Goal: Transaction & Acquisition: Purchase product/service

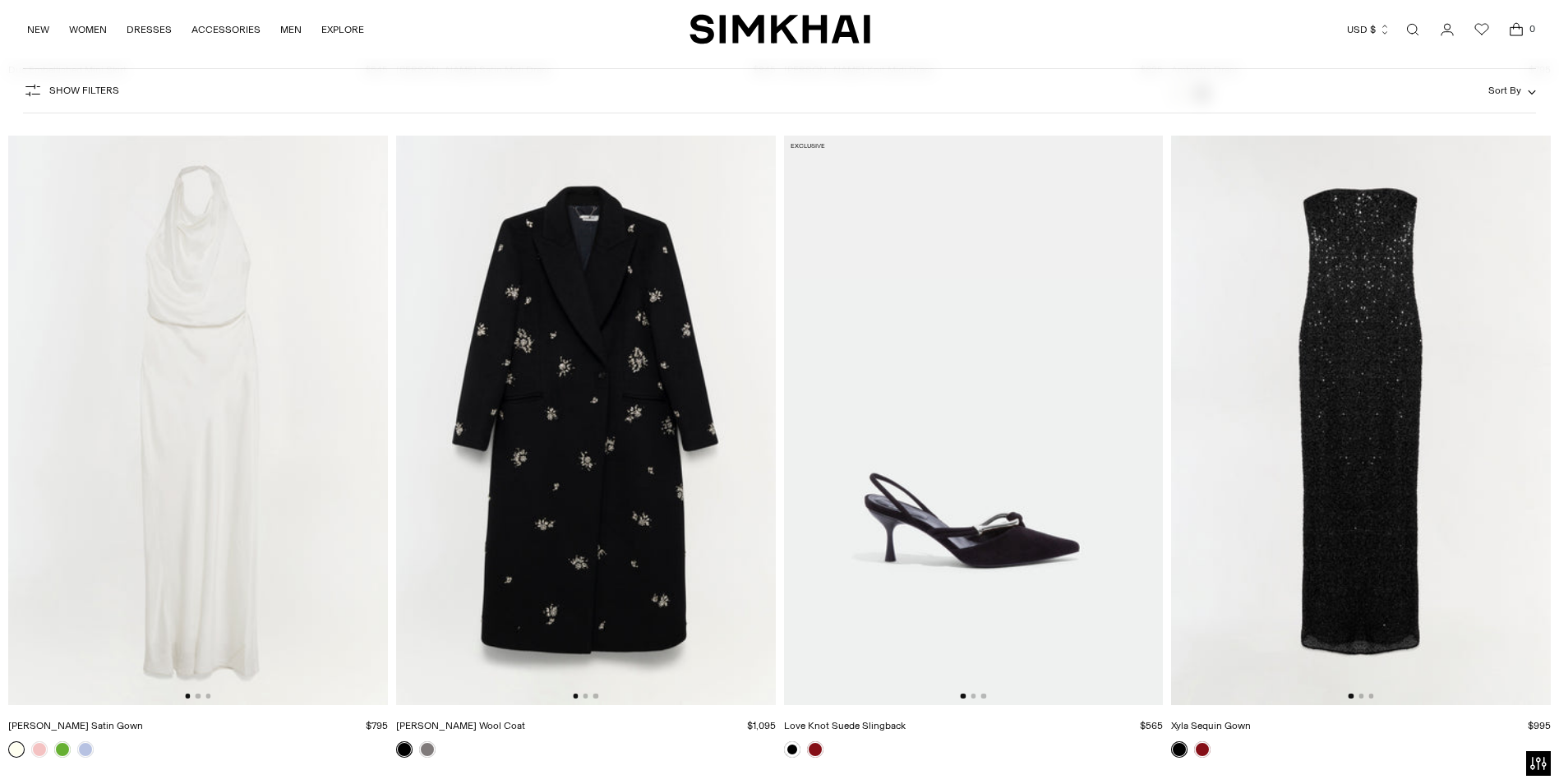
scroll to position [6055, 0]
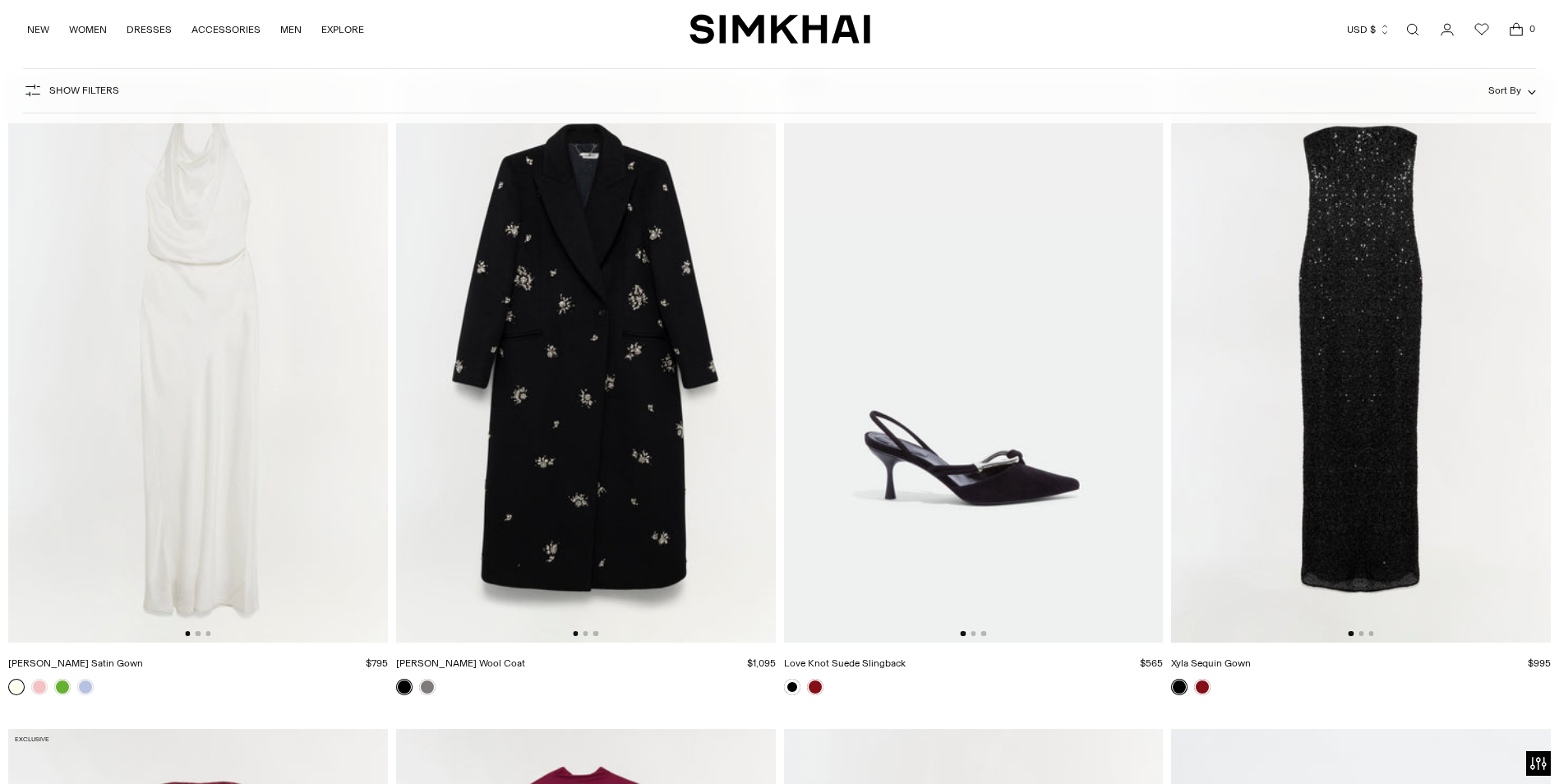
click at [209, 389] on img at bounding box center [198, 358] width 380 height 569
